Goal: Obtain resource: Download file/media

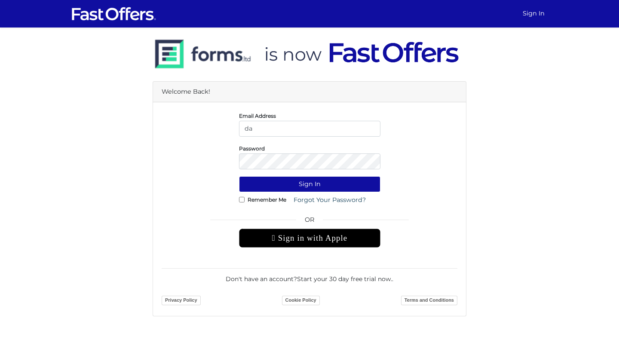
type input "[EMAIL_ADDRESS][DOMAIN_NAME]"
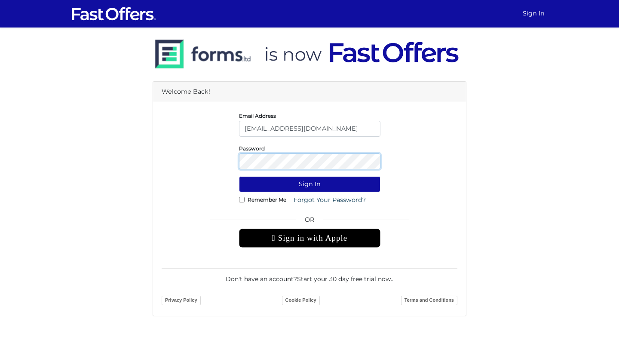
click at [239, 176] on button "Sign In" at bounding box center [310, 184] width 142 height 16
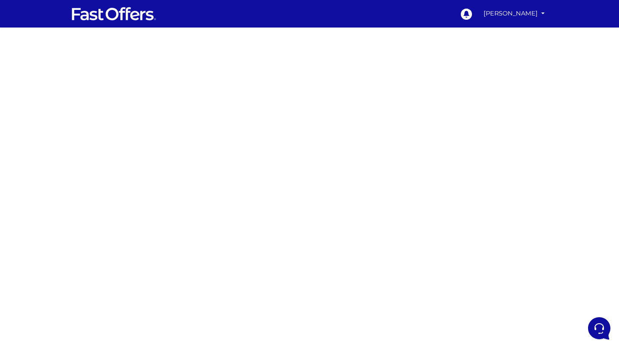
click at [184, 241] on div at bounding box center [309, 243] width 619 height 430
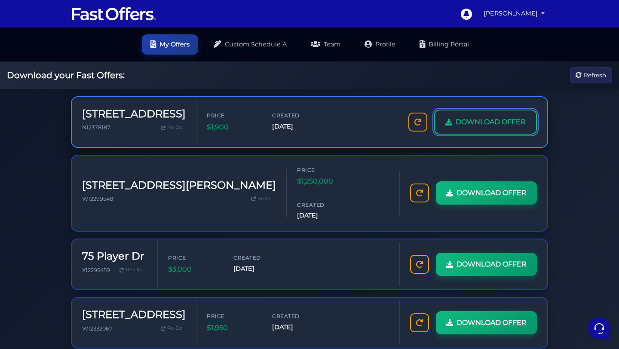
click at [463, 126] on span "DOWNLOAD OFFER" at bounding box center [491, 122] width 70 height 11
